Goal: Task Accomplishment & Management: Complete application form

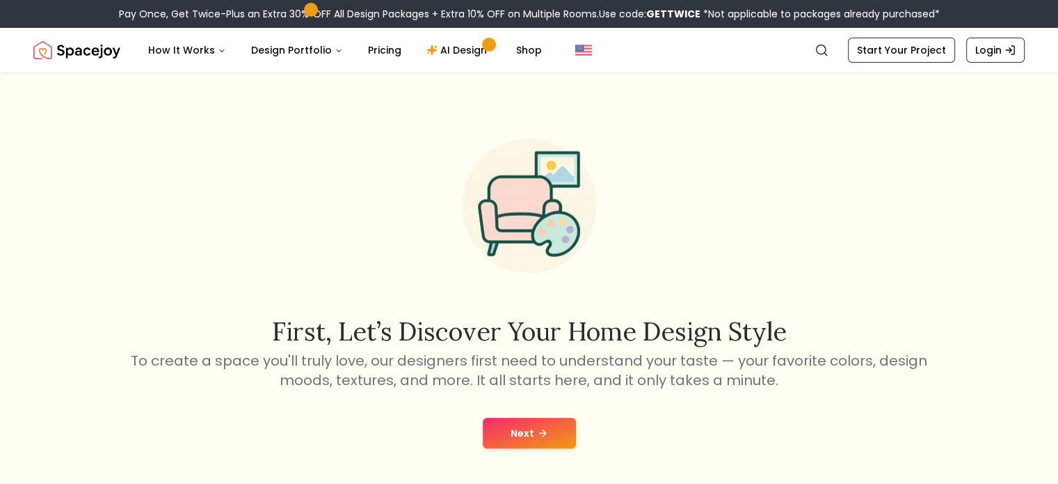
click at [522, 427] on button "Next" at bounding box center [529, 432] width 93 height 31
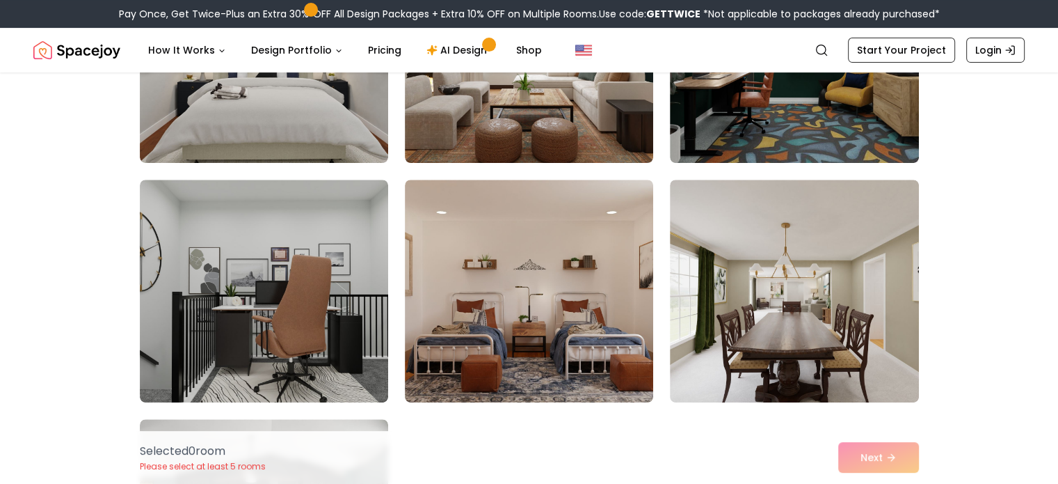
scroll to position [489, 0]
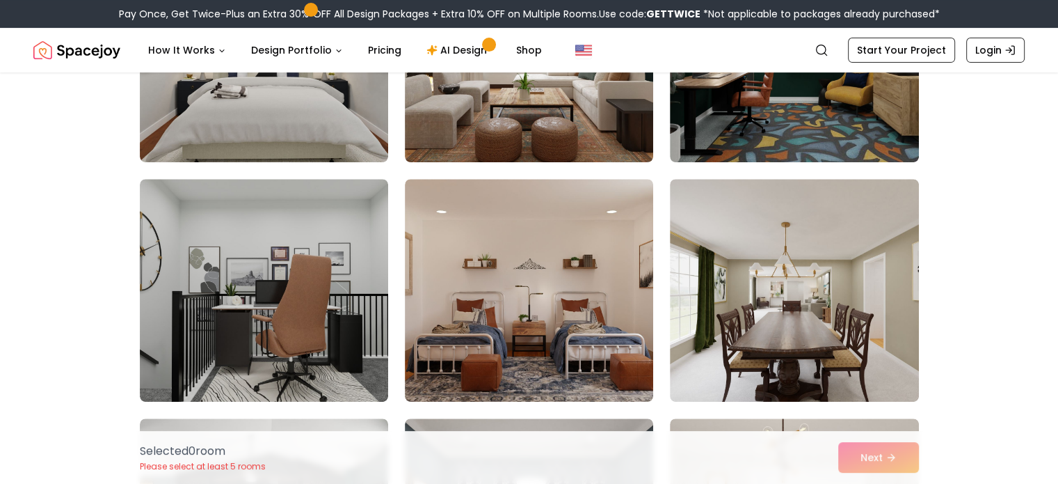
click at [1055, 255] on div "Choose the Rooms That Inspire You Scroll through the collection and select 5 to…" at bounding box center [529, 488] width 1058 height 1764
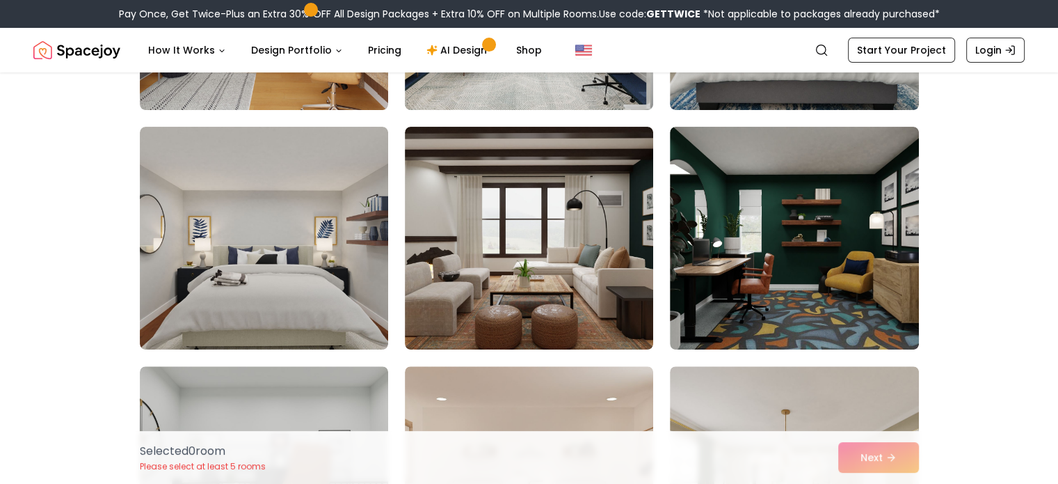
scroll to position [301, 0]
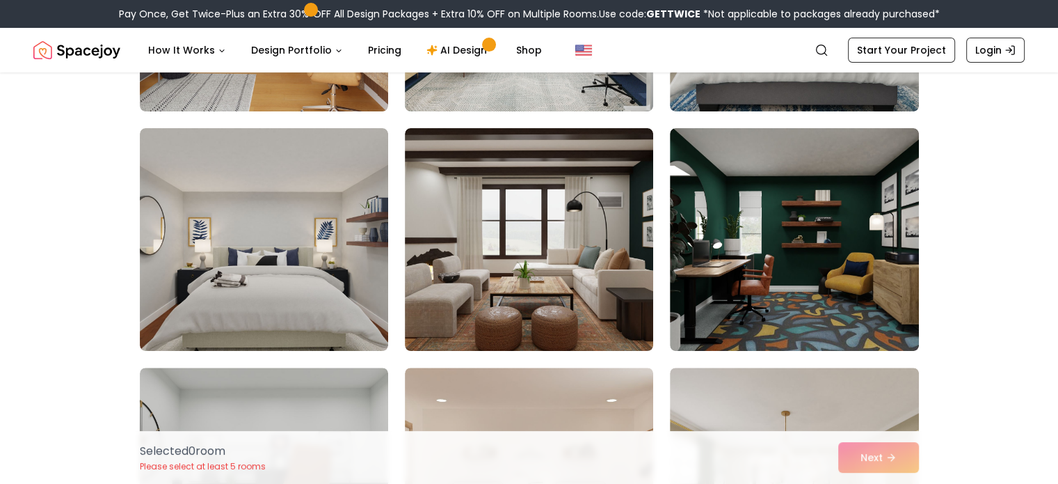
click at [872, 232] on img at bounding box center [794, 239] width 248 height 223
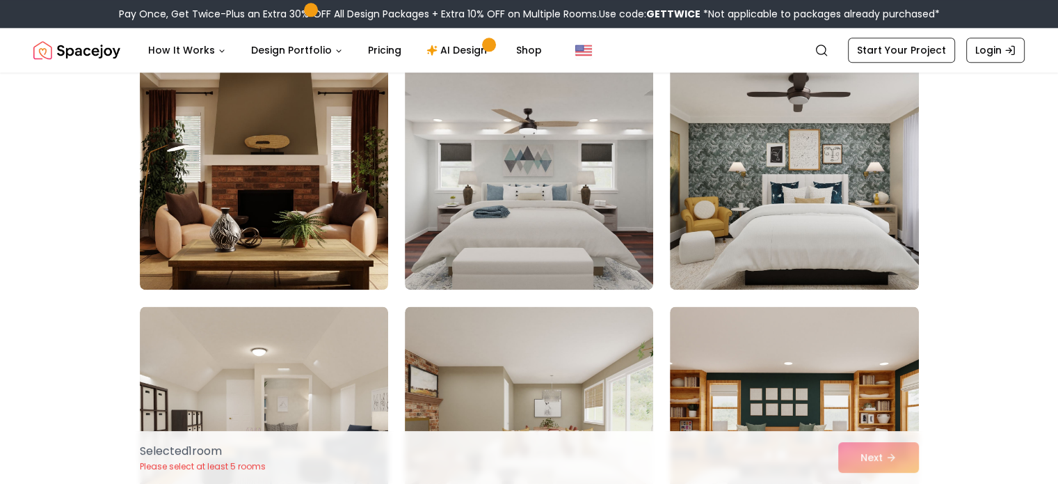
scroll to position [1848, 0]
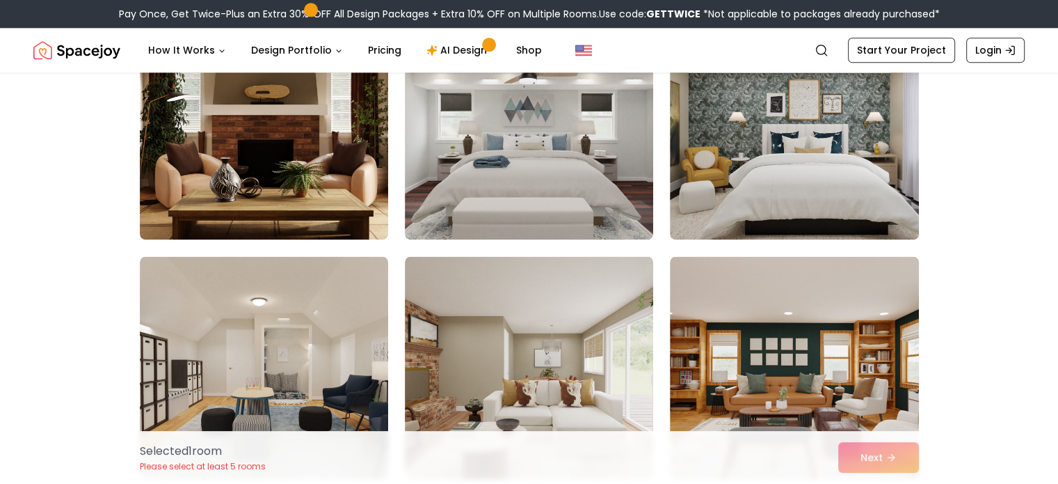
click at [289, 183] on img at bounding box center [264, 128] width 248 height 223
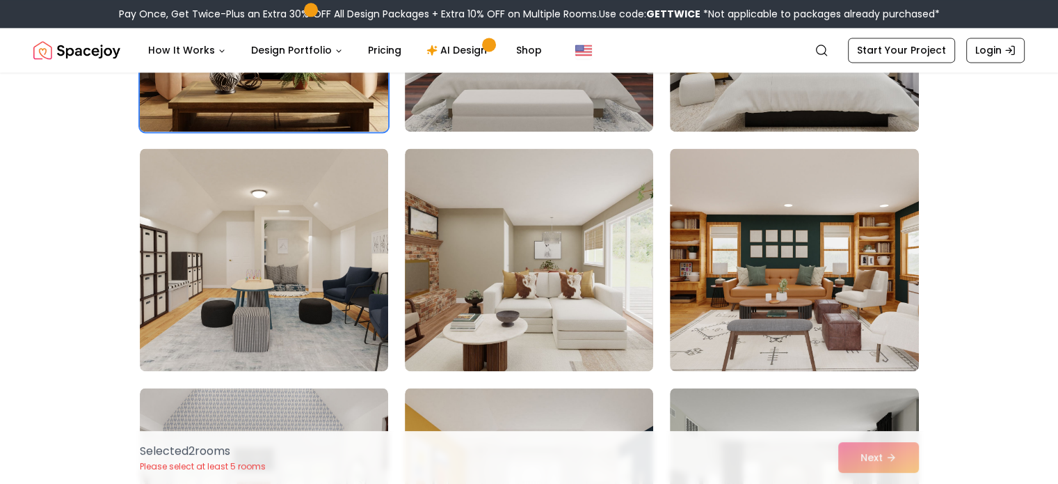
scroll to position [1962, 0]
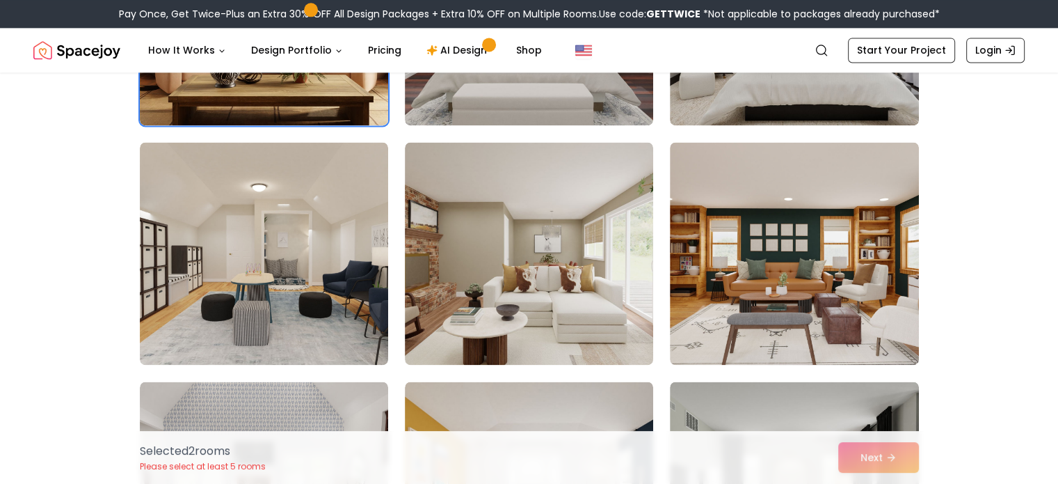
click at [779, 280] on img at bounding box center [794, 253] width 248 height 223
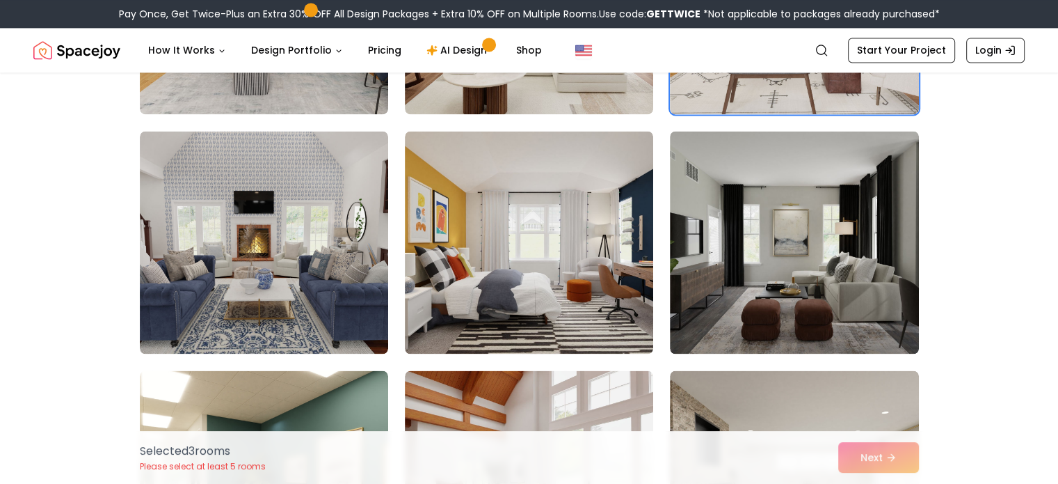
scroll to position [2214, 0]
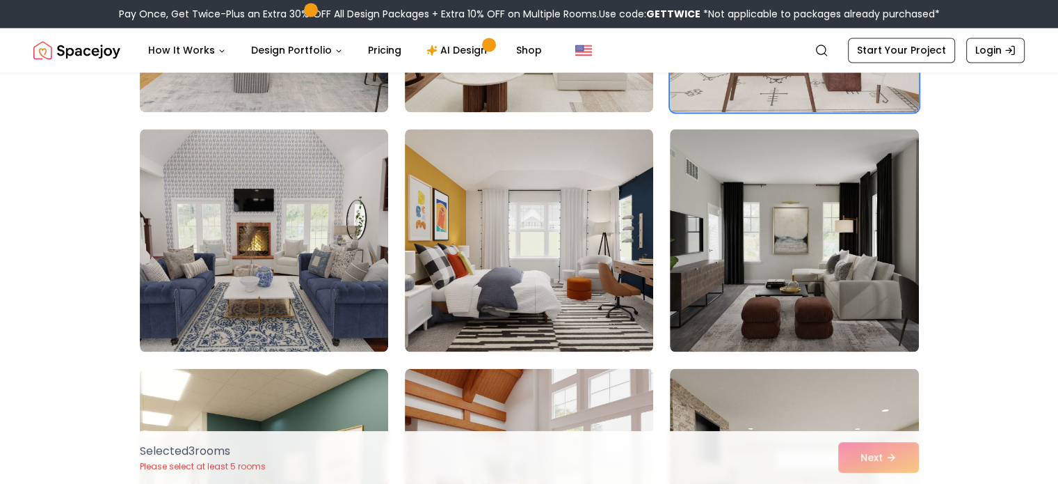
click at [617, 298] on img at bounding box center [529, 240] width 248 height 223
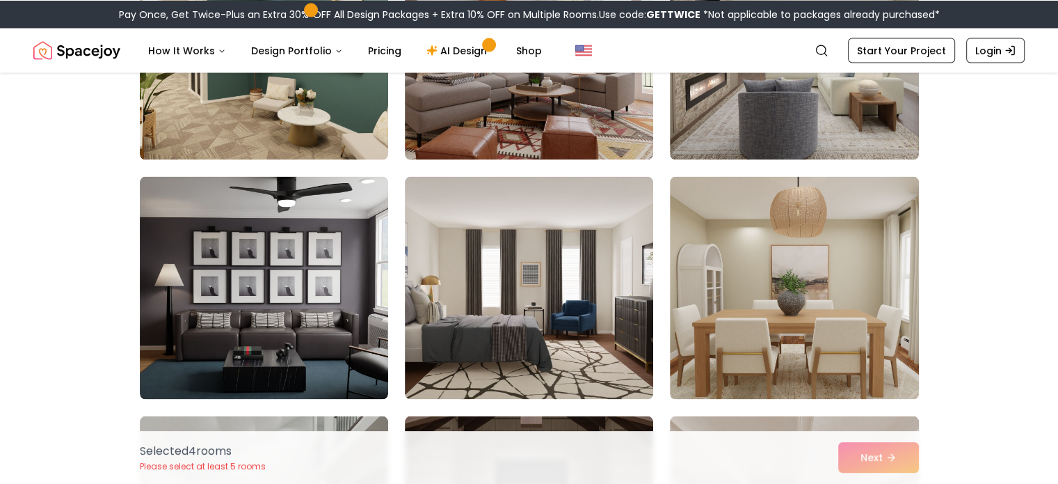
scroll to position [2646, 0]
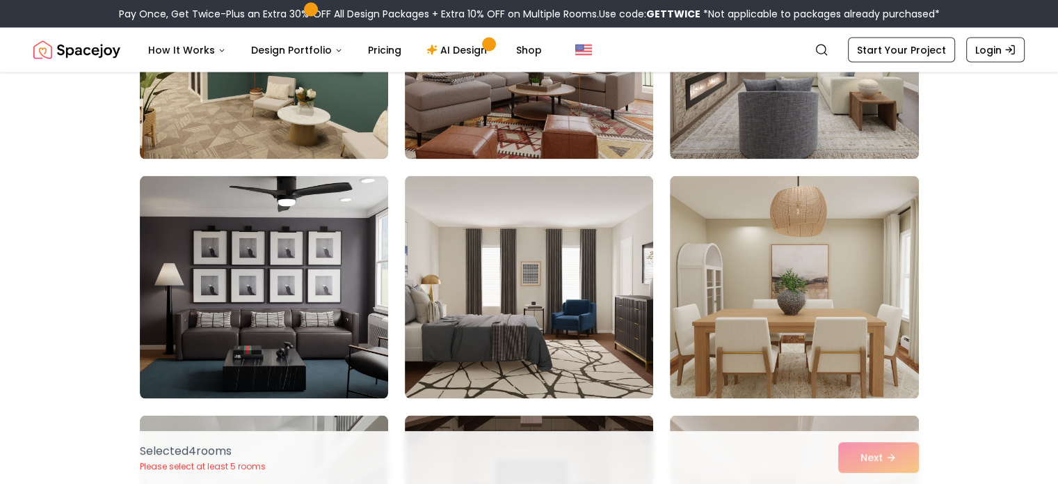
click at [326, 356] on img at bounding box center [264, 287] width 248 height 223
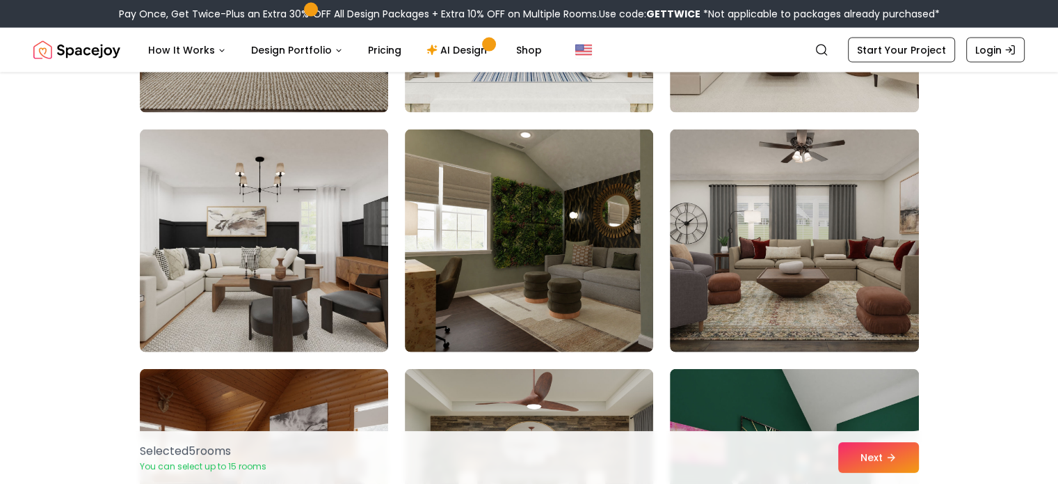
scroll to position [3209, 0]
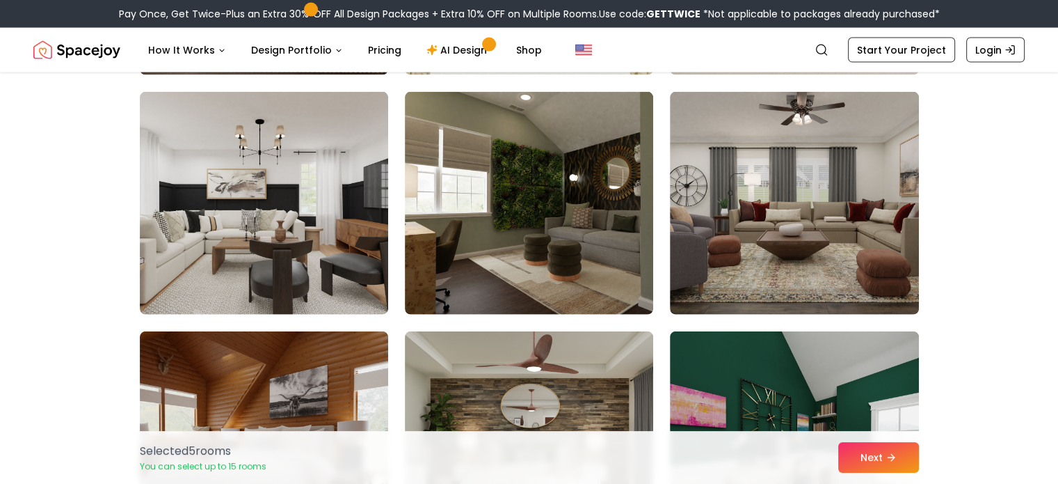
click at [495, 239] on img at bounding box center [529, 203] width 248 height 223
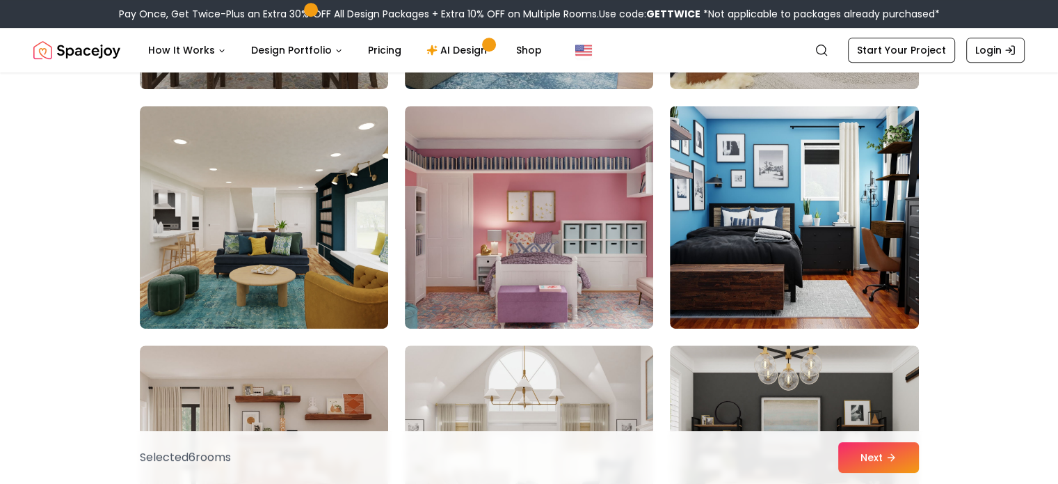
scroll to position [6227, 0]
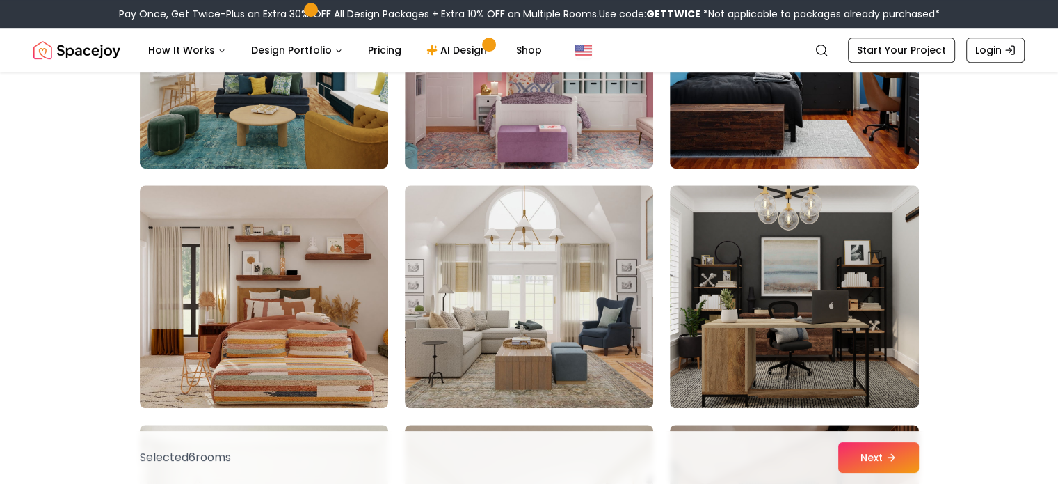
click at [730, 328] on img at bounding box center [794, 296] width 248 height 223
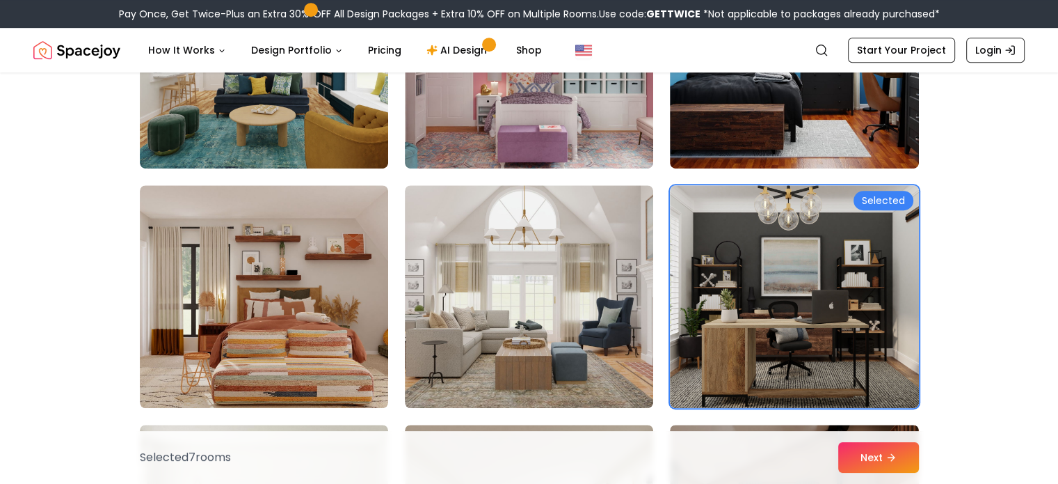
scroll to position [6147, 0]
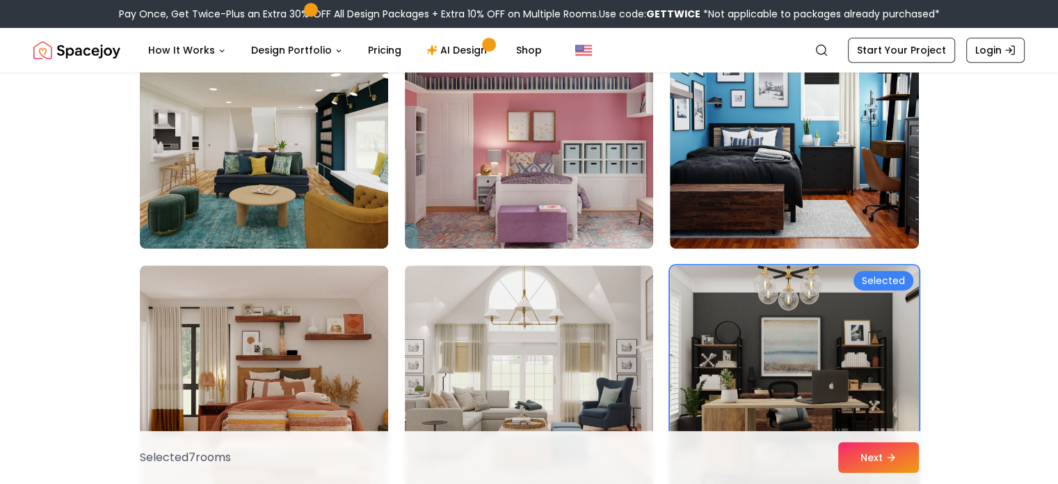
click at [740, 228] on img at bounding box center [794, 137] width 248 height 223
click at [278, 177] on img at bounding box center [264, 137] width 248 height 223
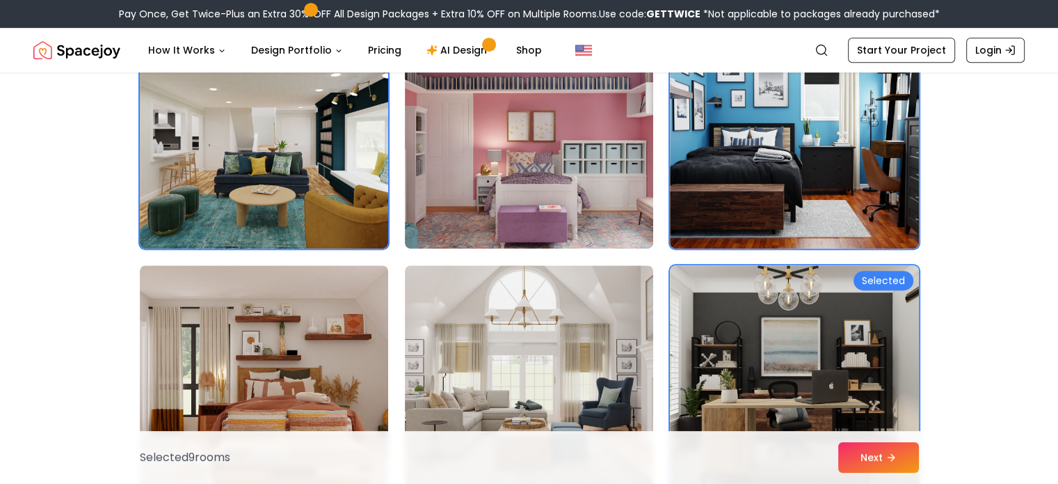
click at [864, 449] on button "Next" at bounding box center [878, 457] width 81 height 31
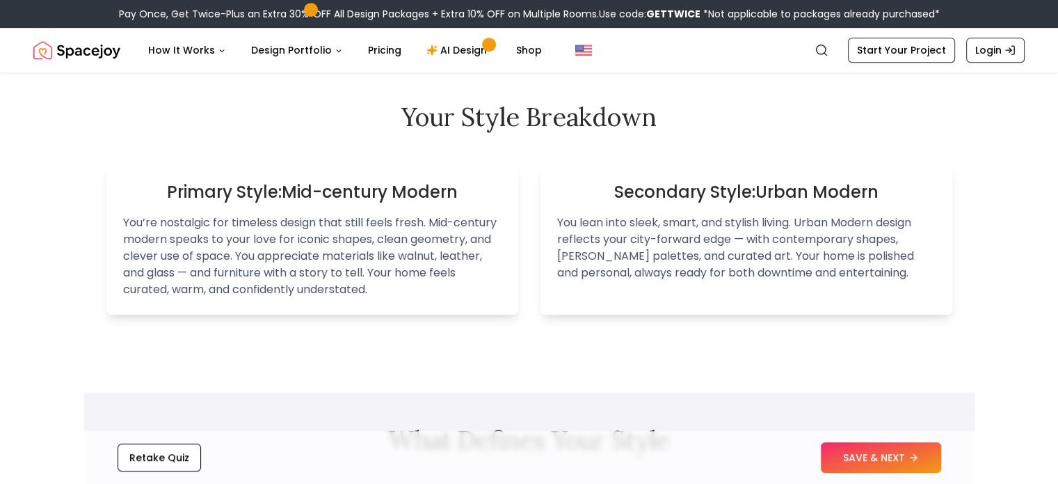
scroll to position [854, 0]
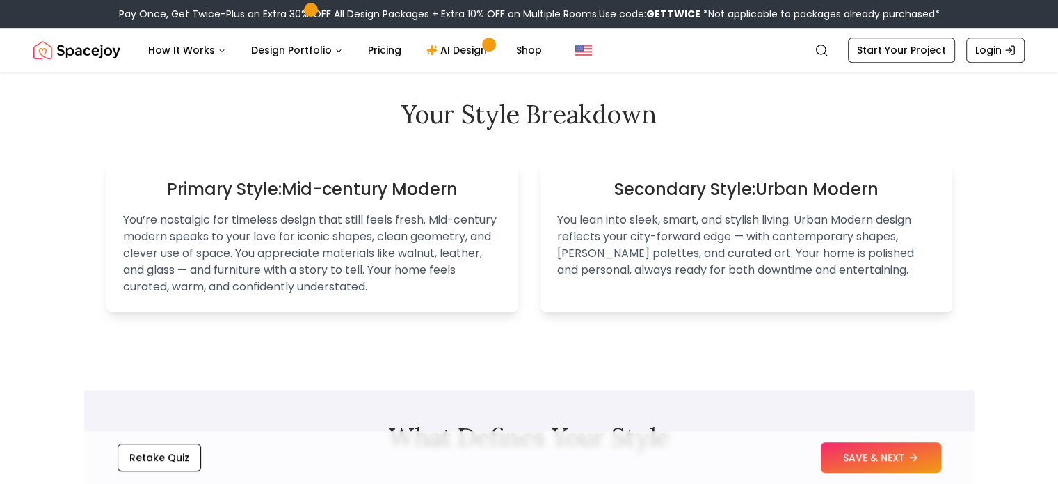
click at [849, 425] on h2 "What Defines Your Style" at bounding box center [529, 437] width 846 height 28
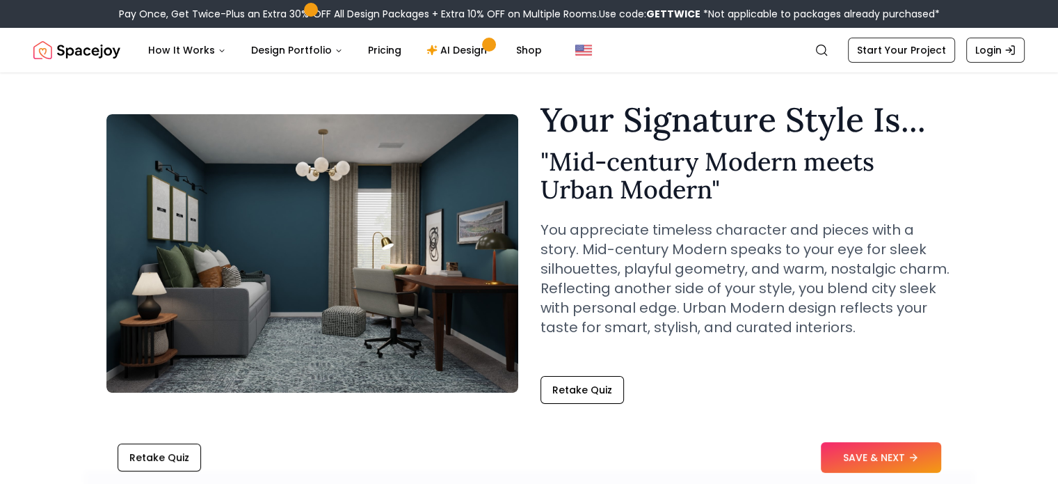
scroll to position [14, 0]
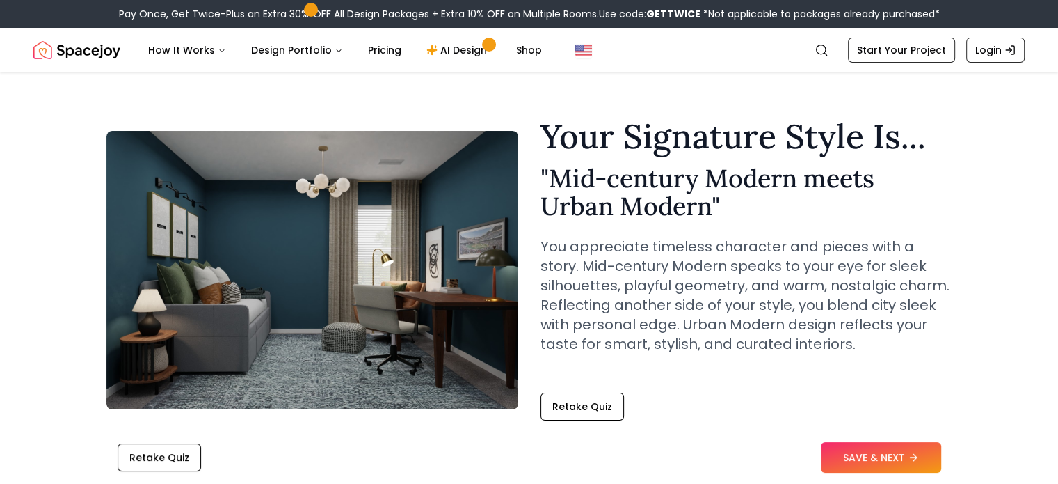
click at [880, 459] on button "SAVE & NEXT" at bounding box center [881, 457] width 120 height 31
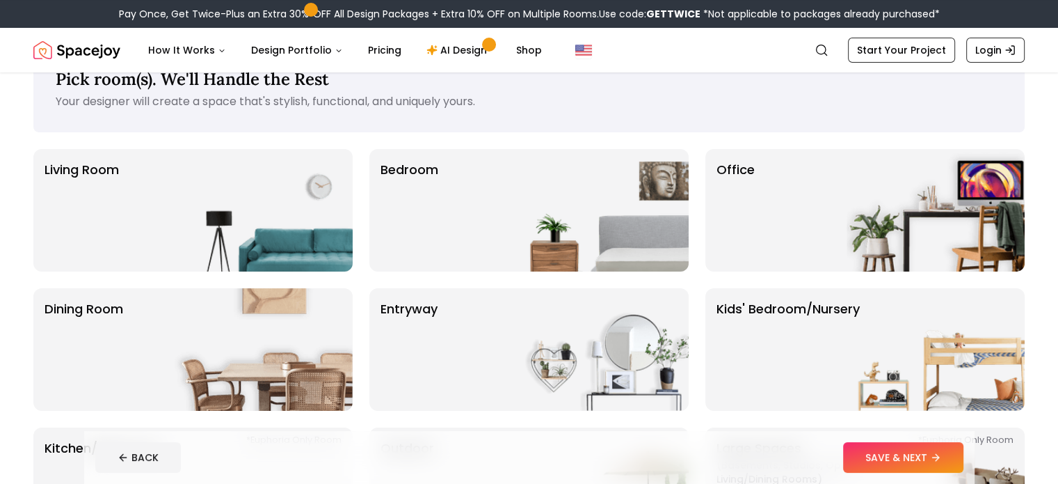
scroll to position [44, 0]
click at [611, 196] on img at bounding box center [600, 209] width 178 height 122
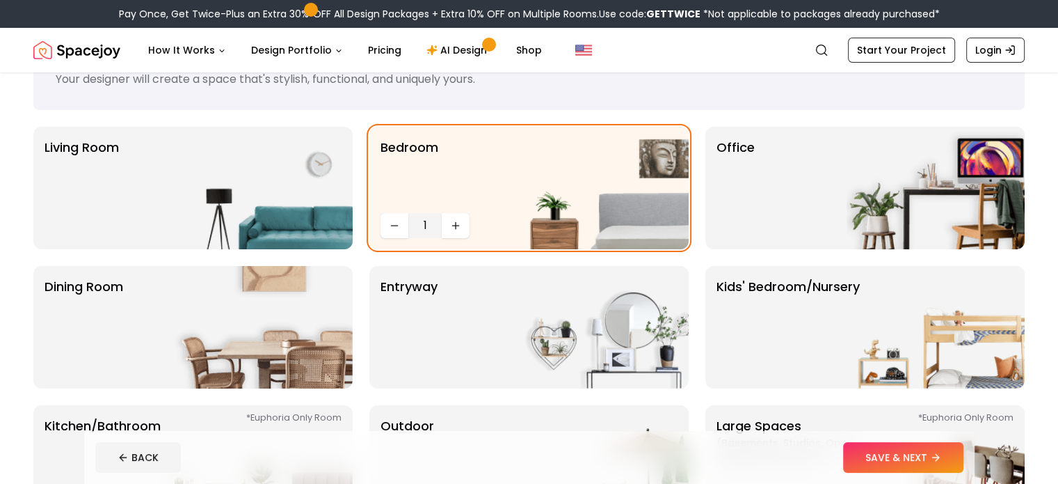
scroll to position [107, 0]
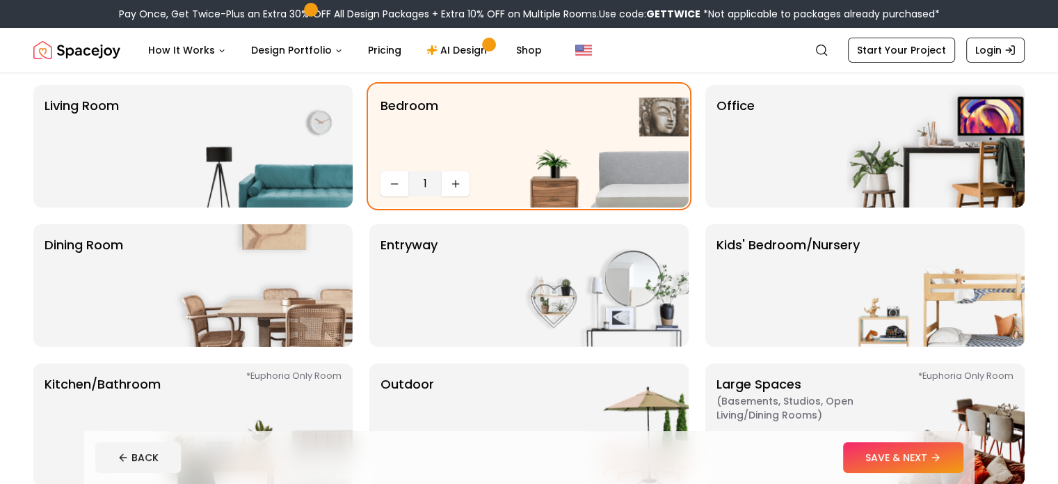
click at [779, 149] on div "Office" at bounding box center [864, 146] width 319 height 122
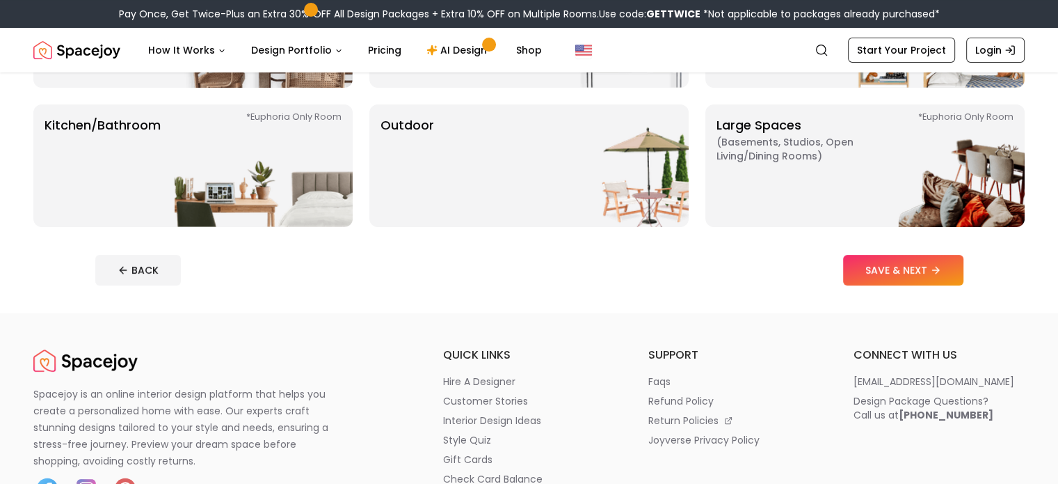
scroll to position [367, 0]
click at [920, 263] on button "SAVE & NEXT" at bounding box center [903, 269] width 120 height 31
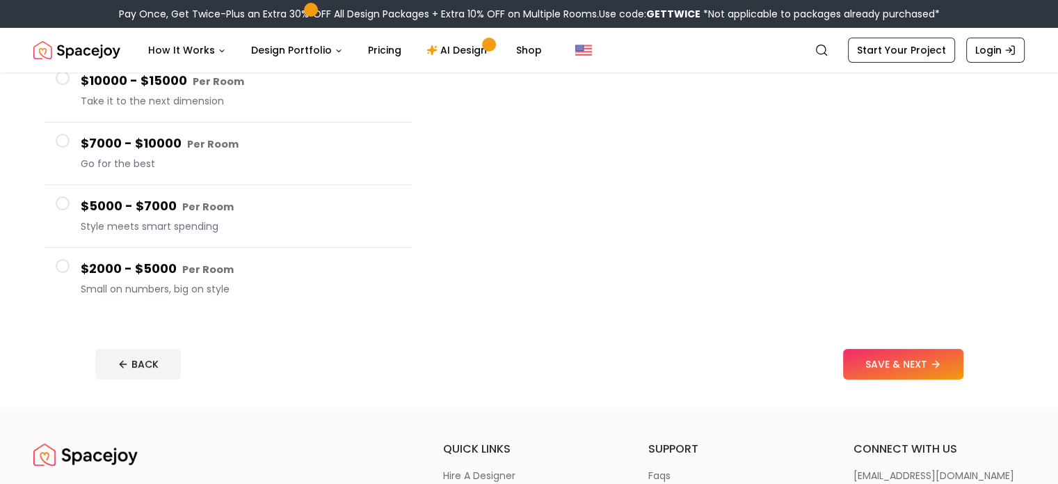
scroll to position [225, 0]
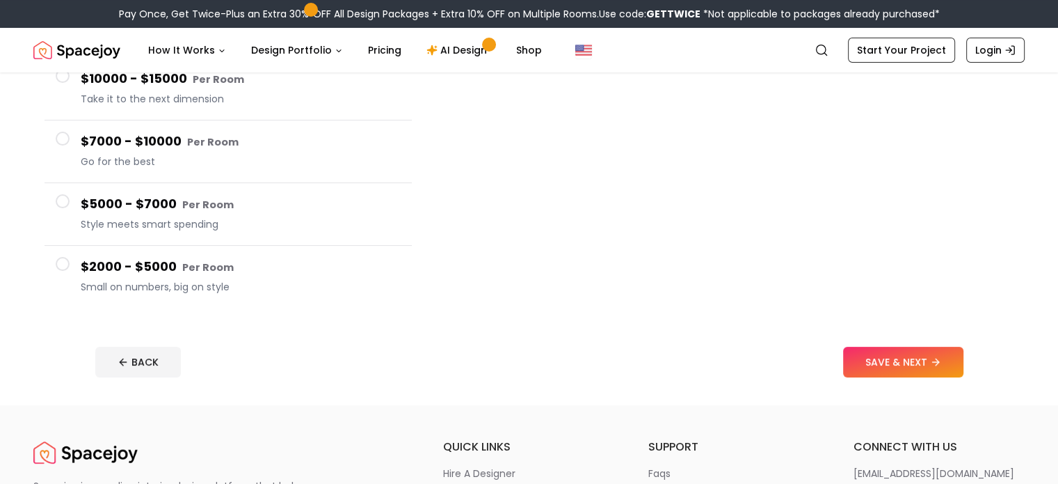
click at [309, 280] on span "Small on numbers, big on style" at bounding box center [241, 287] width 320 height 14
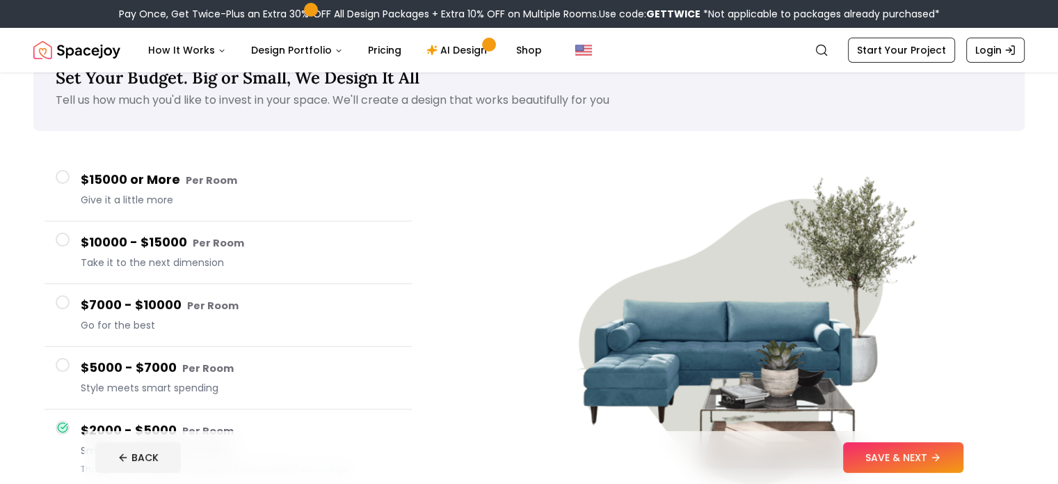
scroll to position [39, 0]
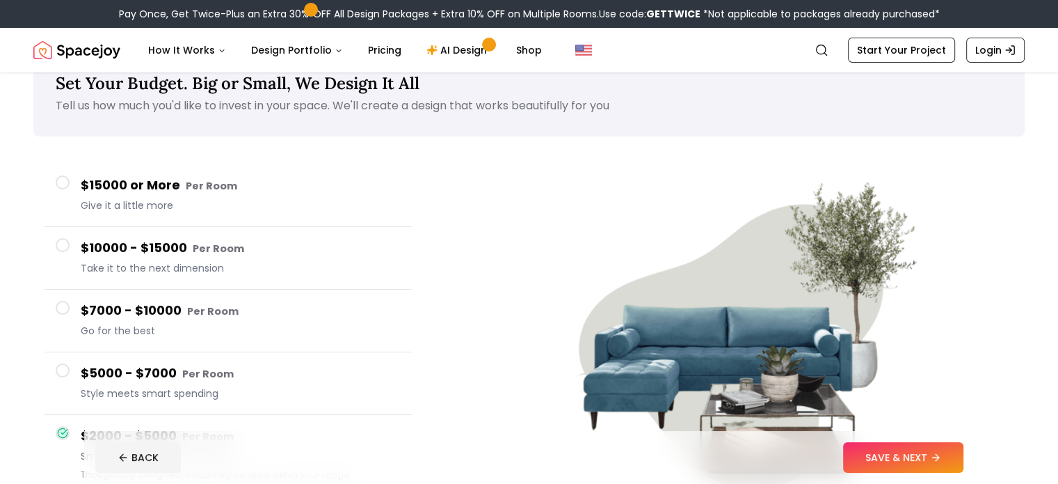
click at [219, 199] on span "Give it a little more" at bounding box center [241, 205] width 320 height 14
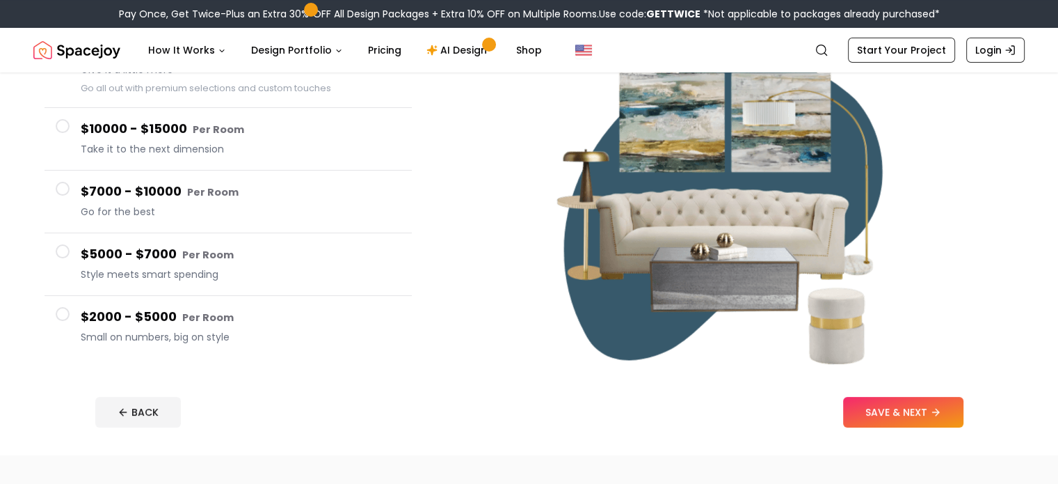
scroll to position [175, 0]
click at [189, 266] on span "Style meets smart spending" at bounding box center [241, 273] width 320 height 14
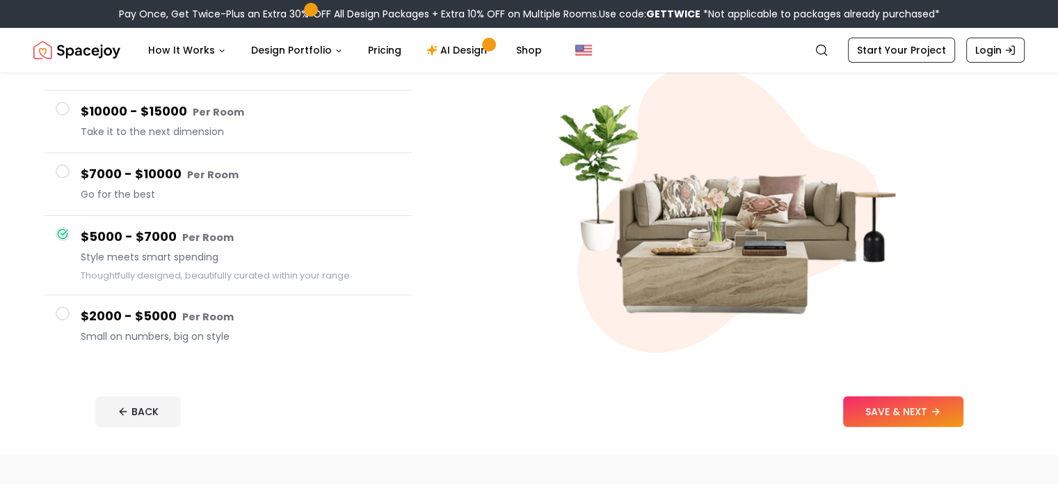
click at [198, 216] on button "$5000 - $7000 Per Room Style meets smart spending Thoughtfully designed, beauti…" at bounding box center [228, 255] width 367 height 79
click at [195, 200] on span "Go for the best" at bounding box center [241, 194] width 320 height 14
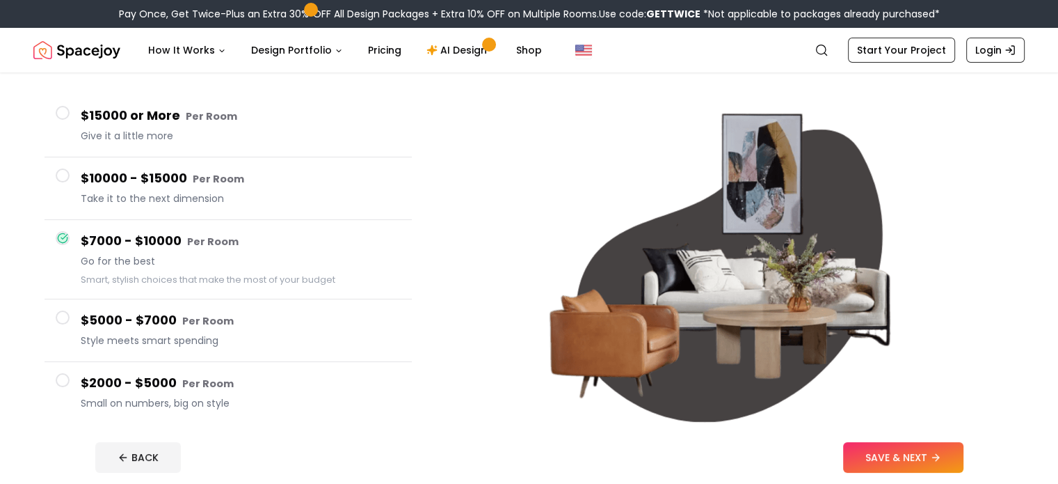
scroll to position [109, 0]
click at [177, 161] on button "$10000 - $15000 Per Room Take it to the next dimension" at bounding box center [228, 188] width 367 height 63
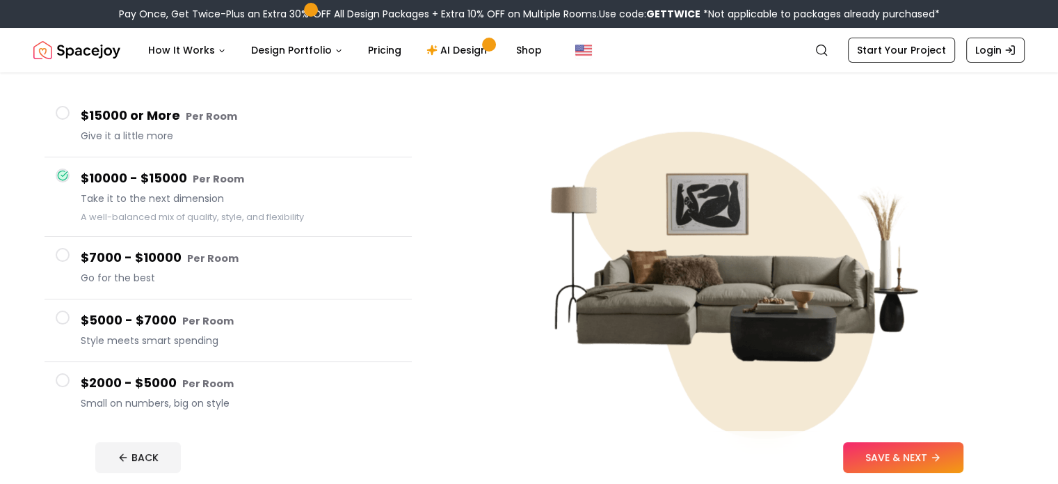
click at [179, 333] on span "Style meets smart spending" at bounding box center [241, 340] width 320 height 14
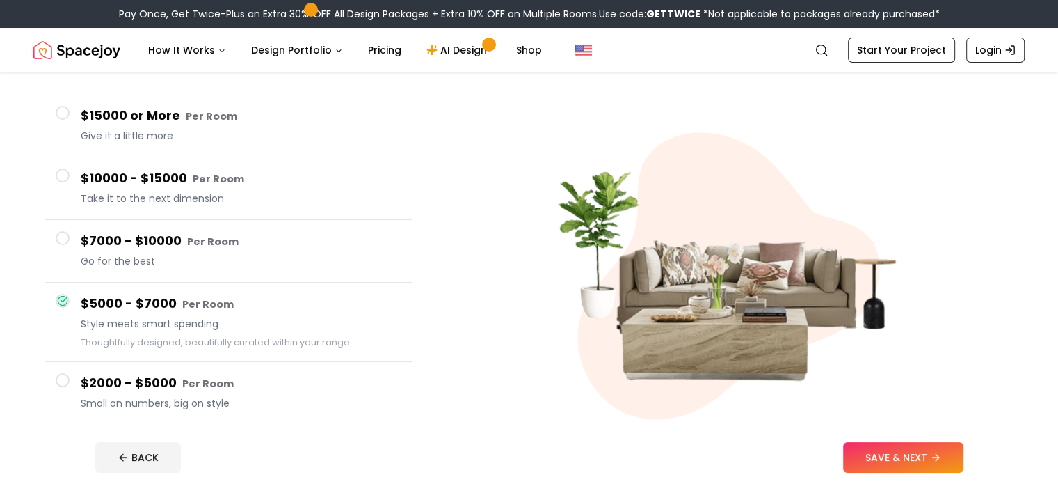
click at [170, 279] on button "$7000 - $10000 Per Room Go for the best" at bounding box center [228, 251] width 367 height 63
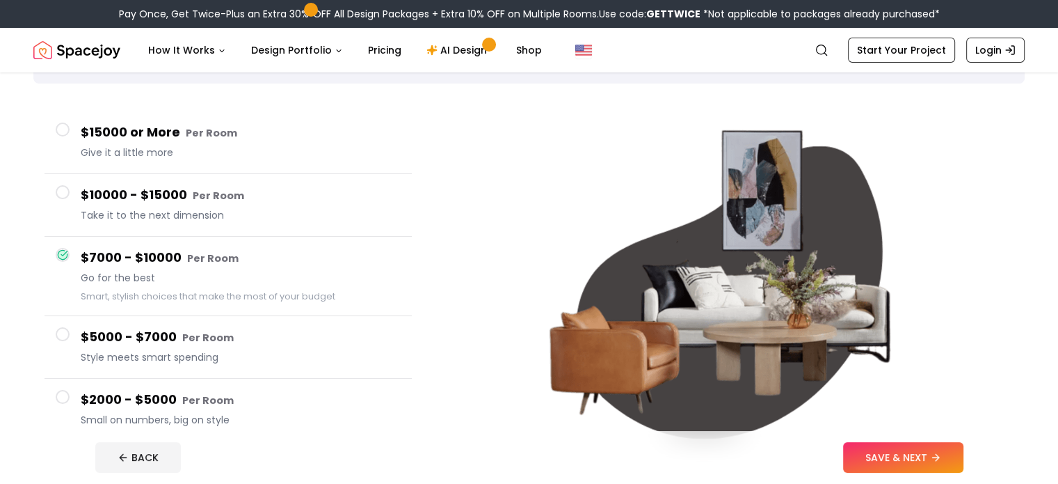
scroll to position [86, 0]
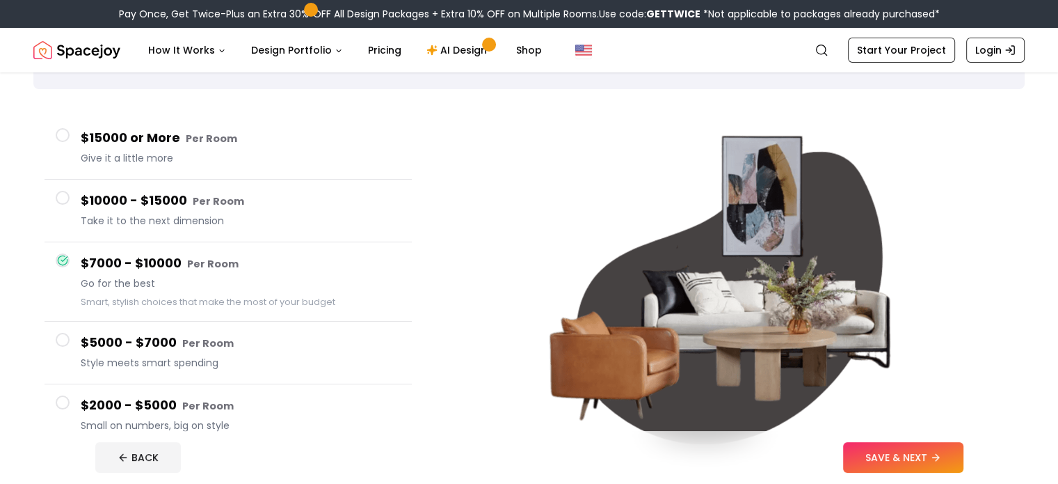
click at [191, 218] on span "Take it to the next dimension" at bounding box center [241, 221] width 320 height 14
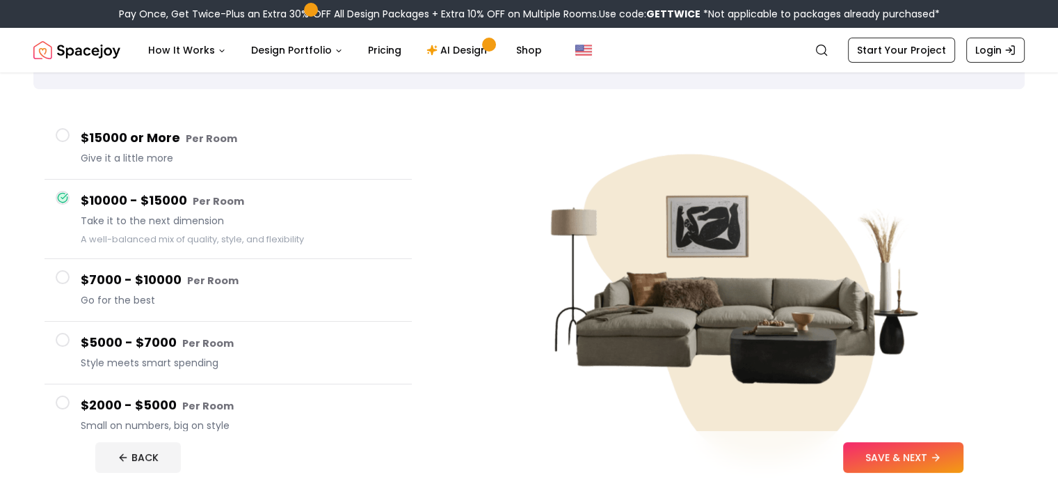
click at [182, 155] on span "Give it a little more" at bounding box center [241, 158] width 320 height 14
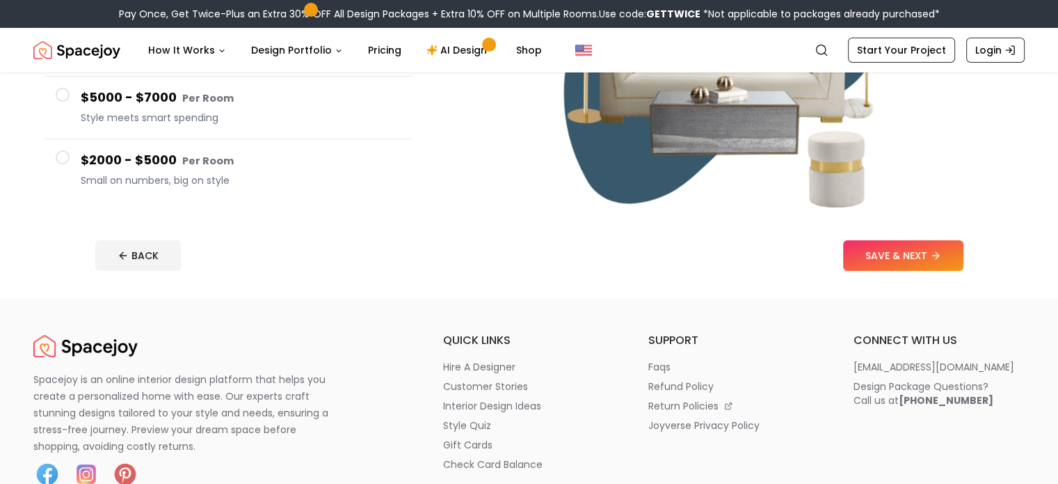
click at [200, 174] on span "Small on numbers, big on style" at bounding box center [241, 180] width 320 height 14
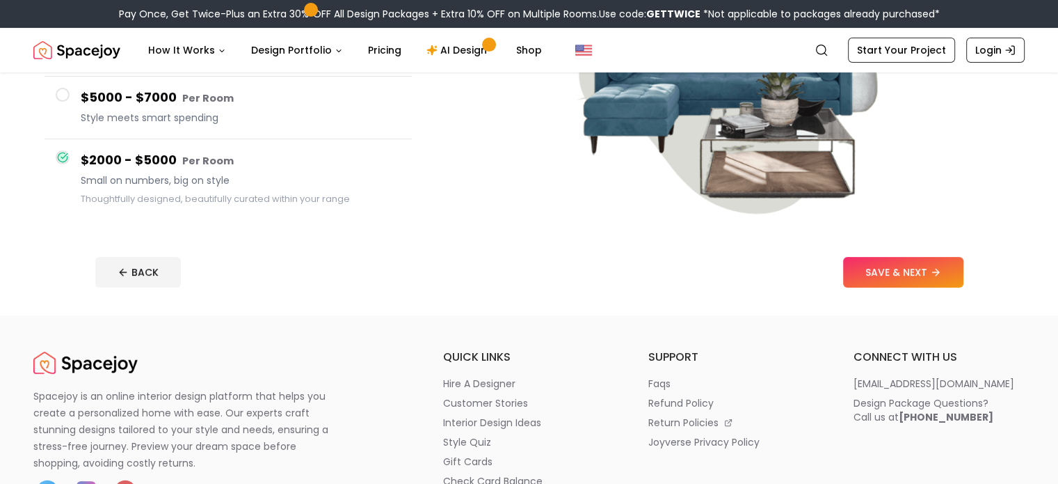
click at [927, 263] on button "SAVE & NEXT" at bounding box center [903, 272] width 120 height 31
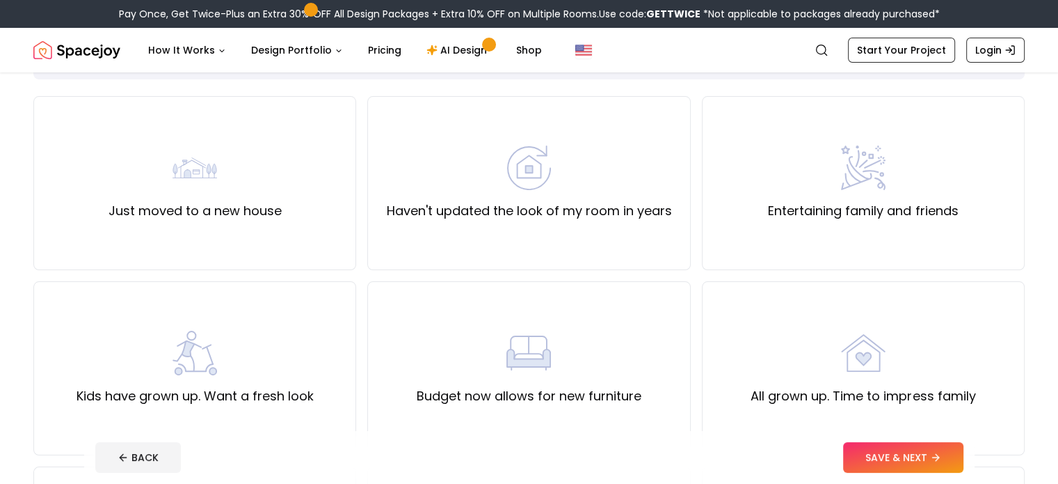
scroll to position [106, 0]
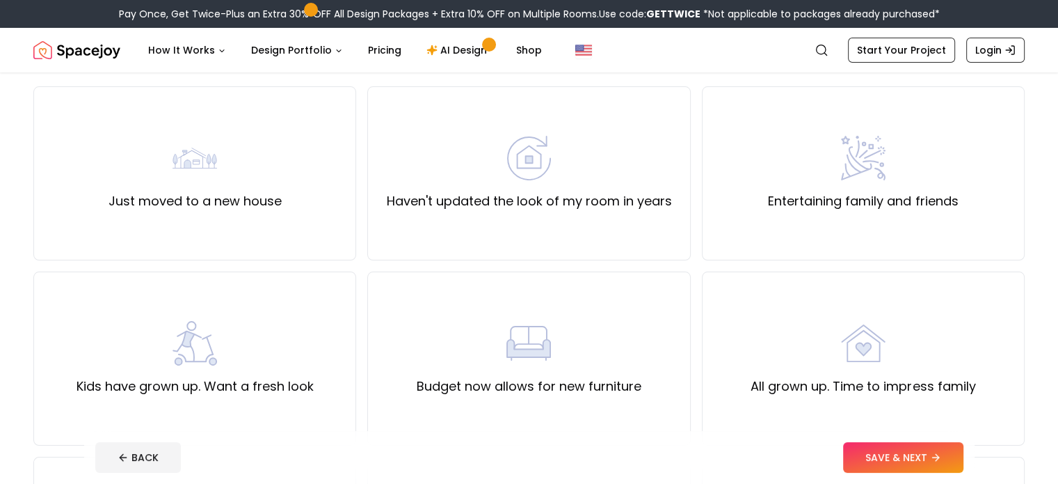
click at [598, 160] on div "Haven't updated the look of my room in years" at bounding box center [528, 173] width 285 height 75
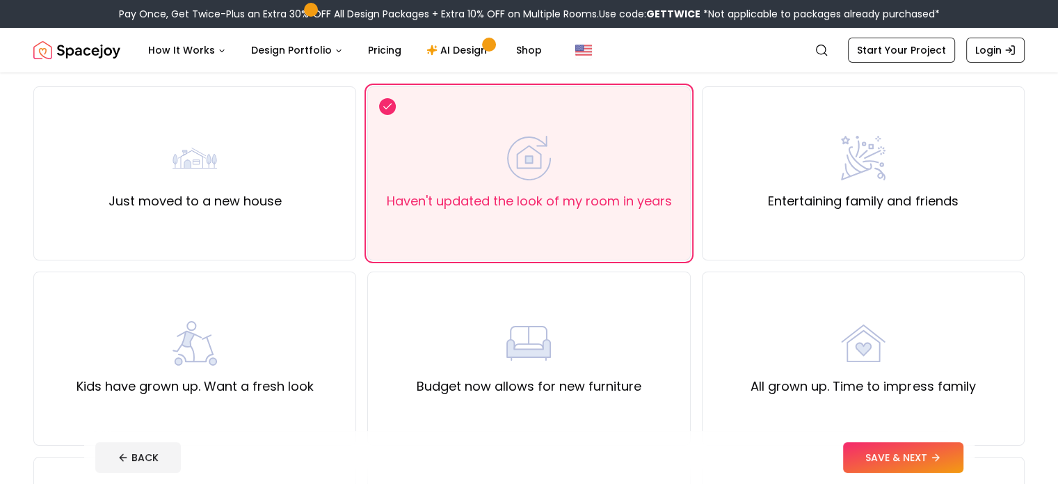
click at [843, 399] on div "All grown up. Time to impress family" at bounding box center [863, 358] width 323 height 174
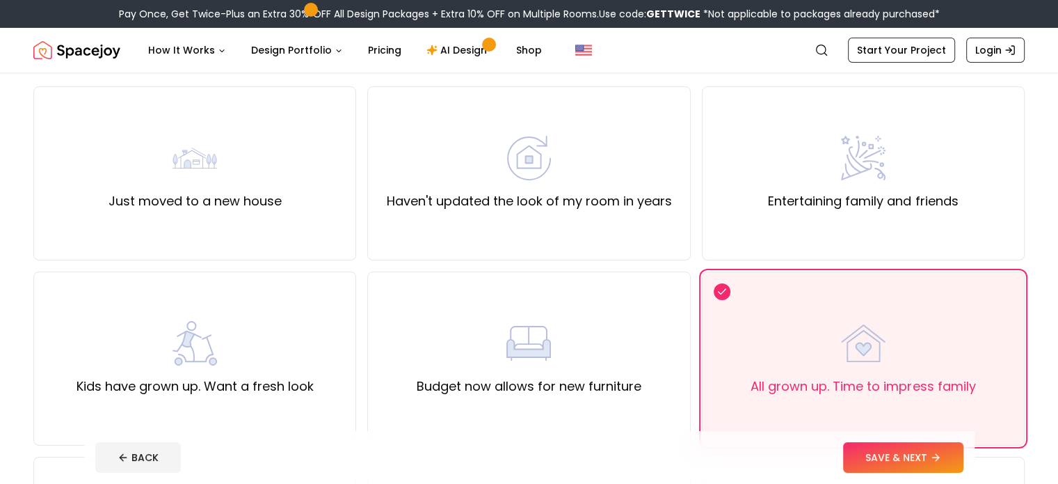
click at [631, 229] on div "Haven't updated the look of my room in years" at bounding box center [528, 173] width 323 height 174
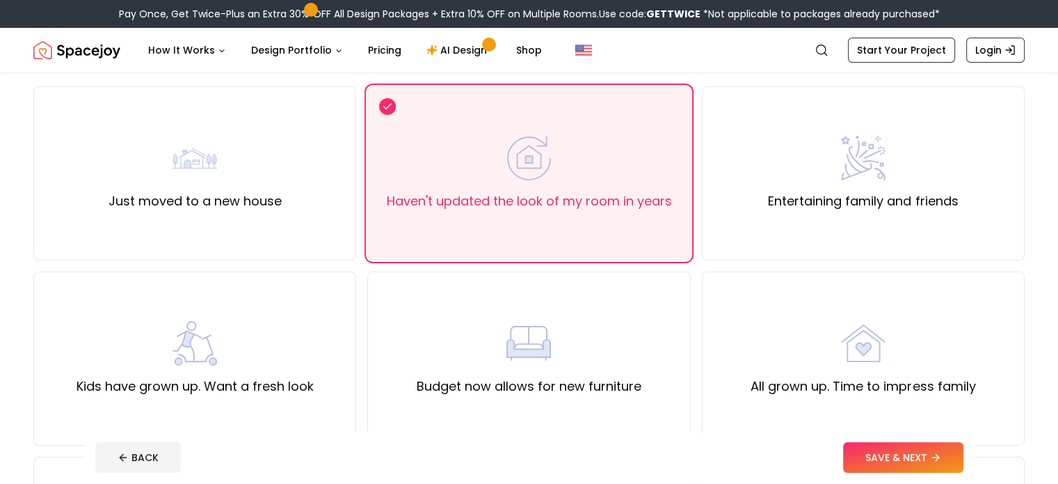
click at [929, 460] on button "SAVE & NEXT" at bounding box center [903, 457] width 120 height 31
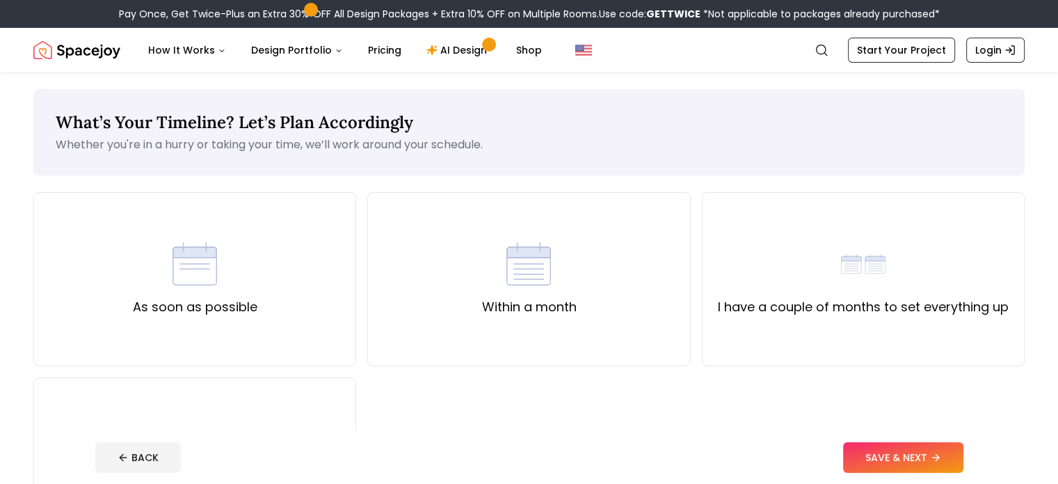
click at [275, 297] on div "As soon as possible" at bounding box center [194, 279] width 323 height 174
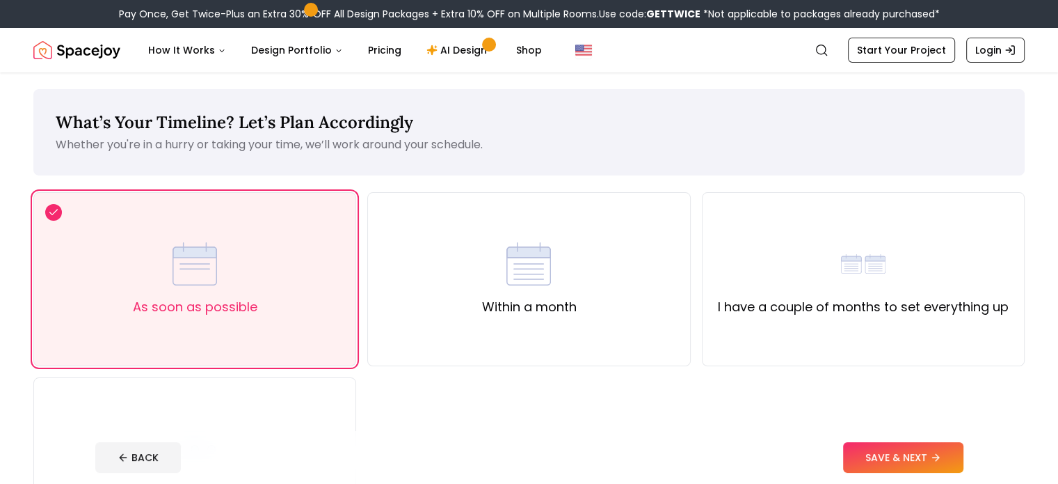
click at [658, 341] on div "Within a month" at bounding box center [528, 279] width 323 height 174
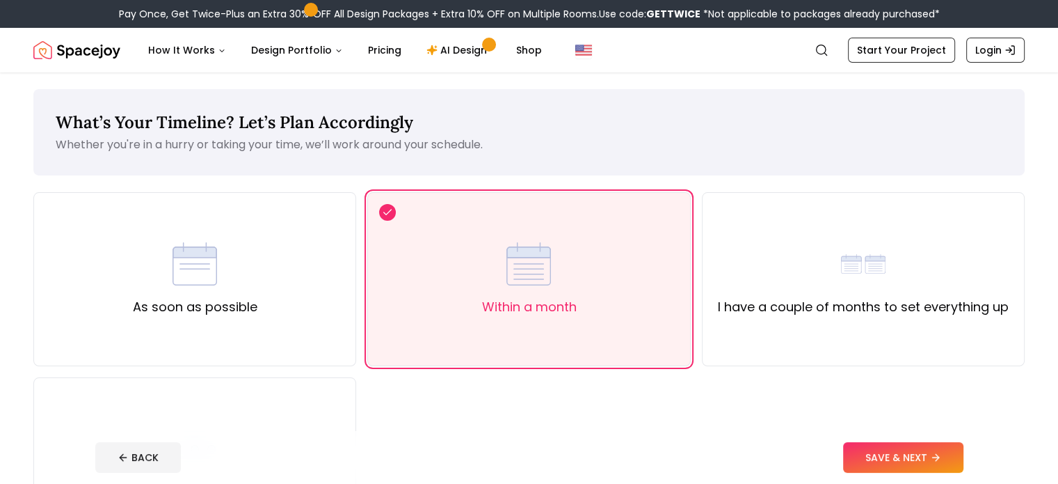
scroll to position [22, 0]
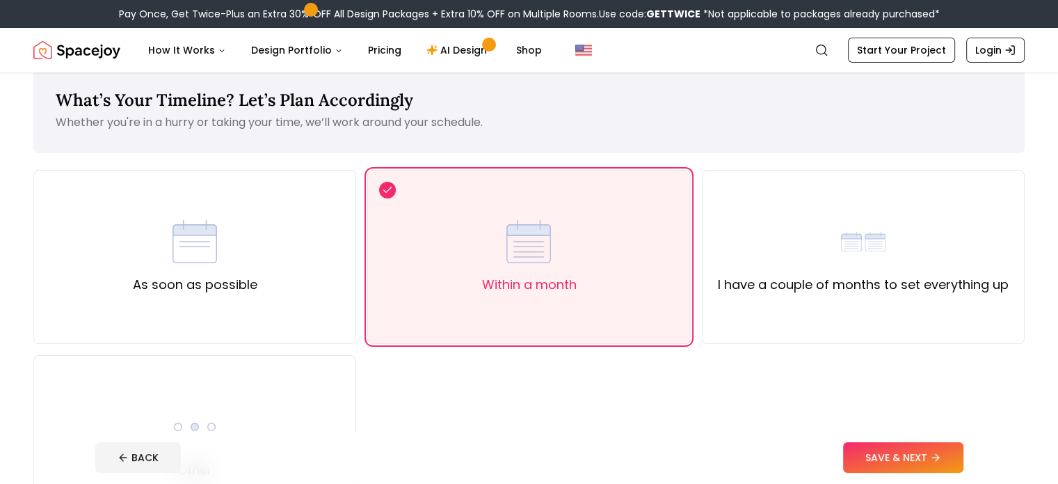
click at [795, 312] on div "I have a couple of months to set everything up" at bounding box center [863, 257] width 323 height 174
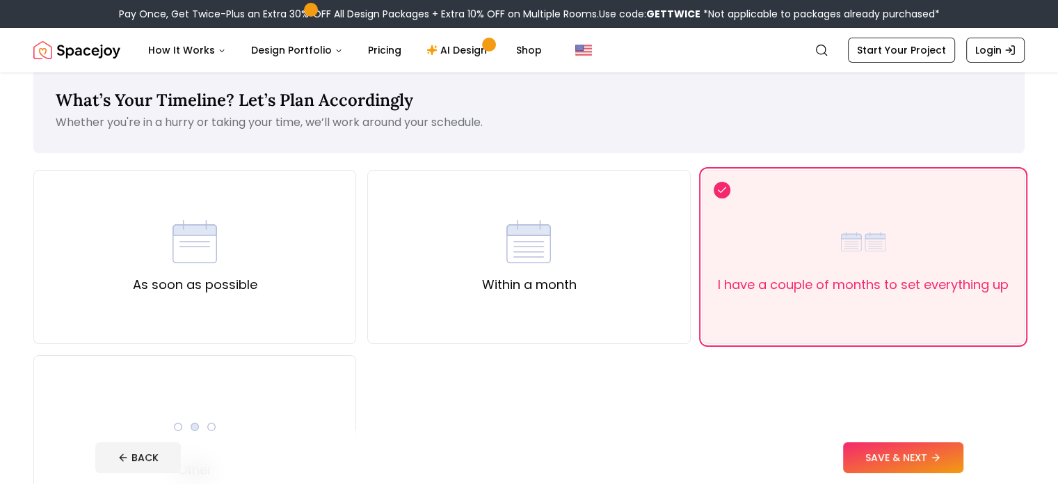
click at [917, 450] on button "SAVE & NEXT" at bounding box center [903, 457] width 120 height 31
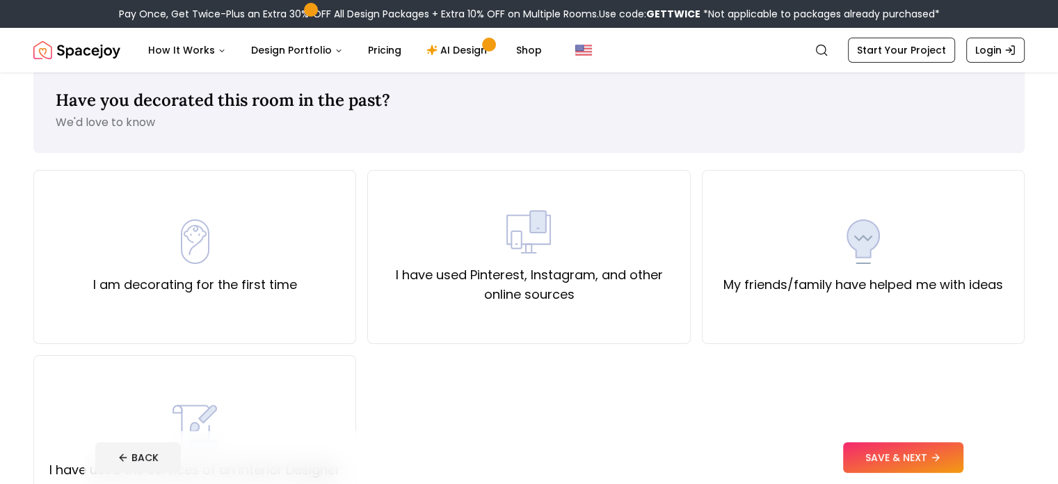
click at [574, 301] on label "I have used Pinterest, Instagram, and other online sources" at bounding box center [528, 284] width 299 height 39
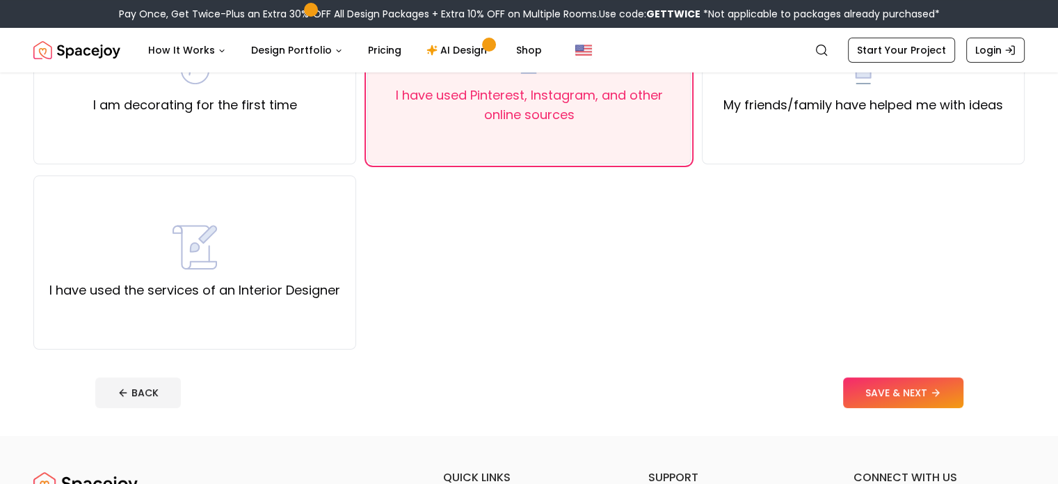
scroll to position [218, 0]
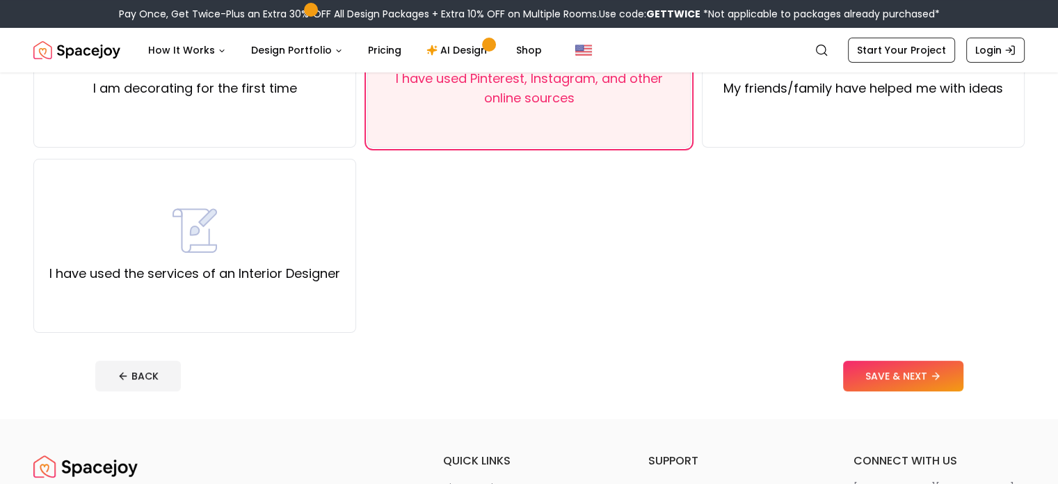
click at [907, 380] on button "SAVE & NEXT" at bounding box center [903, 375] width 120 height 31
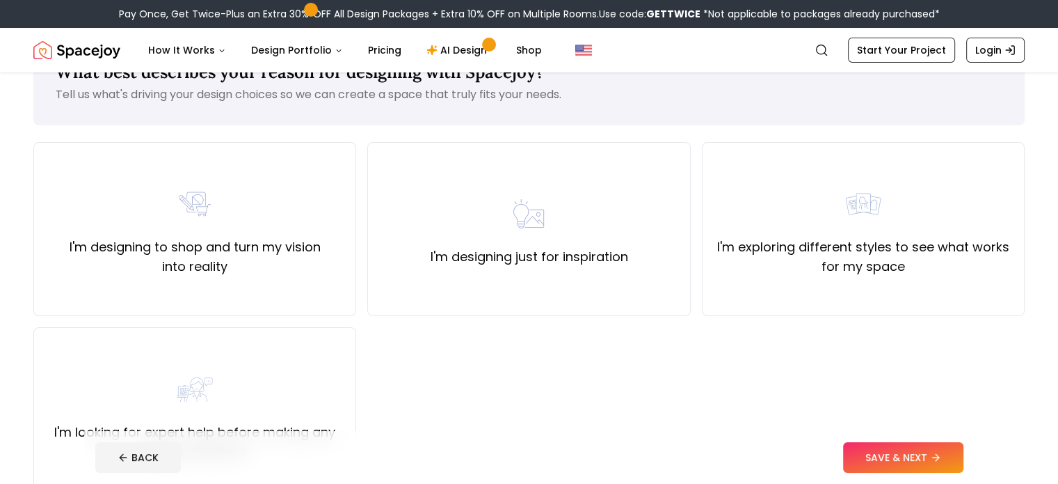
scroll to position [51, 0]
click at [866, 243] on label "I'm exploring different styles to see what works for my space" at bounding box center [863, 256] width 299 height 39
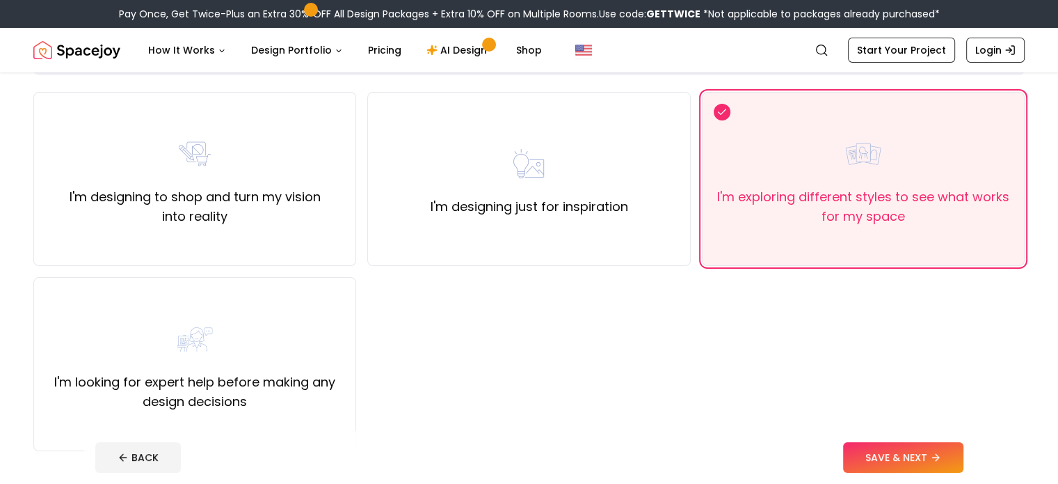
scroll to position [102, 0]
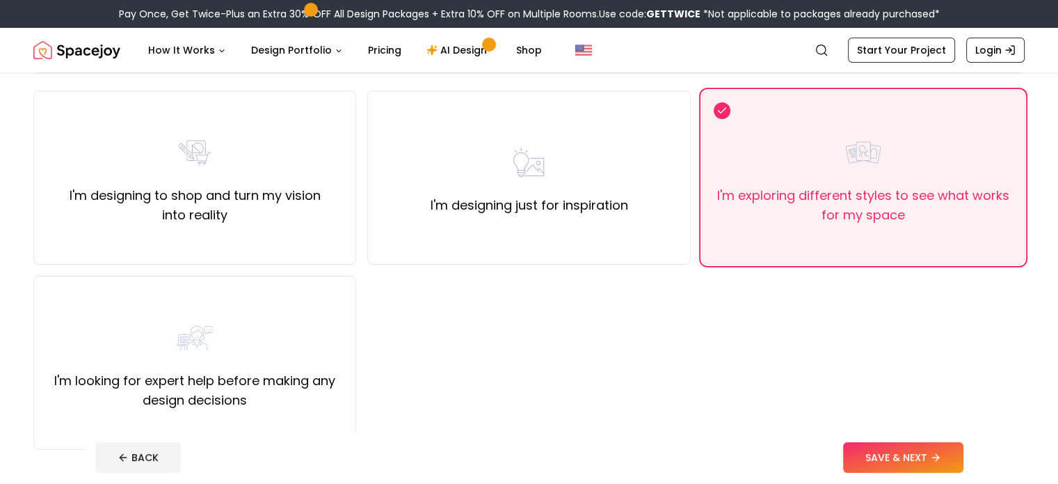
click at [920, 456] on button "SAVE & NEXT" at bounding box center [903, 457] width 120 height 31
